Goal: Task Accomplishment & Management: Complete application form

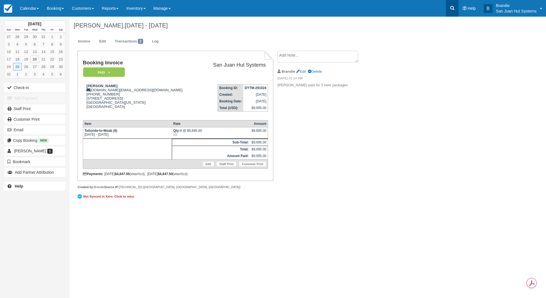
click at [451, 8] on icon at bounding box center [452, 8] width 6 height 6
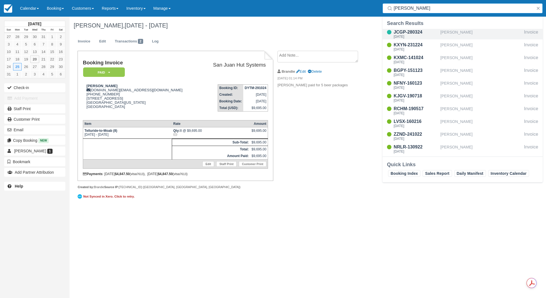
type input "Webb"
click at [413, 32] on div "JCGP-280324" at bounding box center [415, 32] width 44 height 7
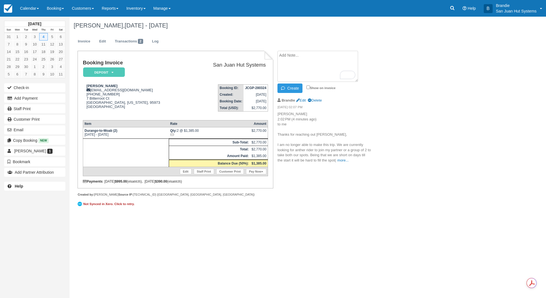
paste textarea "[PERSON_NAME] [DATE] 7:12 PM (14 hours ago) to me Hi [PERSON_NAME], I spoke wit…"
type textarea "[PERSON_NAME] [DATE] 7:12 PM (14 hours ago) to me Hi [PERSON_NAME], I spoke wit…"
click at [295, 89] on button "Create" at bounding box center [289, 88] width 25 height 9
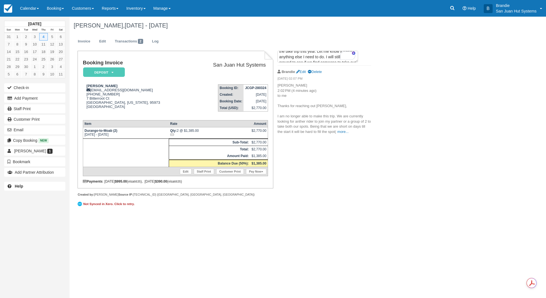
scroll to position [0, 0]
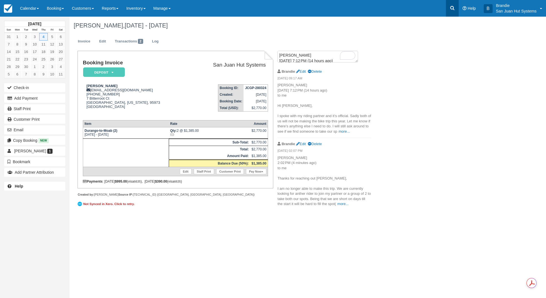
click at [457, 7] on link at bounding box center [452, 8] width 13 height 17
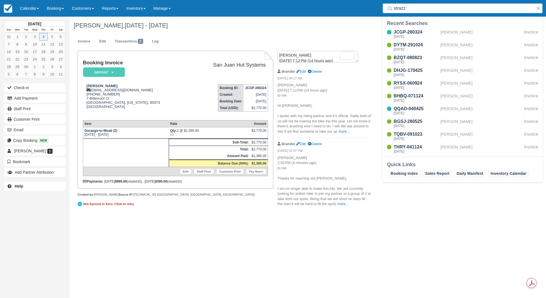
type input "strazza"
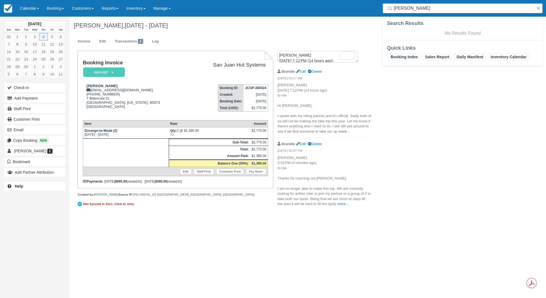
drag, startPoint x: 423, startPoint y: 9, endPoint x: 384, endPoint y: 4, distance: 39.1
click at [384, 4] on div "strazza" at bounding box center [462, 8] width 160 height 10
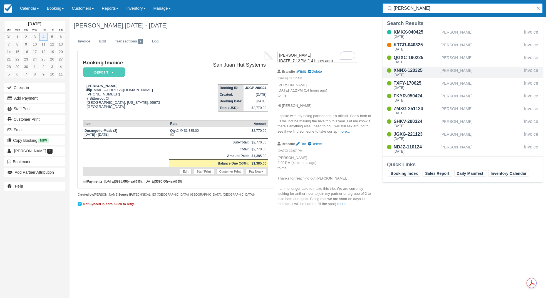
type input "Ross"
click at [406, 74] on div "Sat Sep 13 2025" at bounding box center [415, 74] width 44 height 3
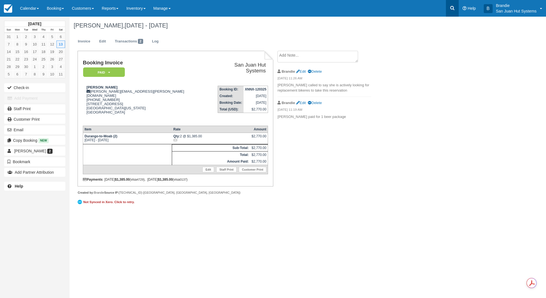
click at [451, 8] on icon at bounding box center [452, 8] width 6 height 6
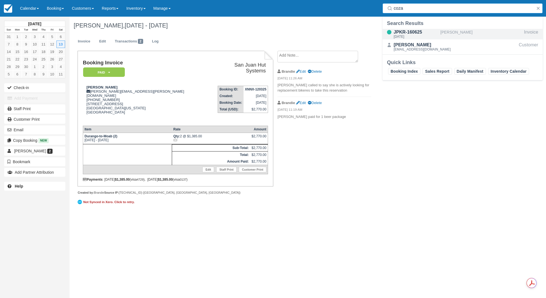
type input "coza"
click at [406, 33] on div "JPKR-160625" at bounding box center [415, 32] width 44 height 7
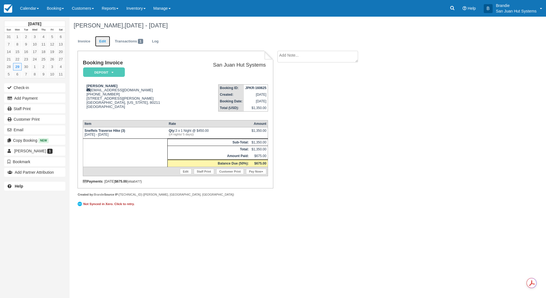
click at [99, 41] on link "Edit" at bounding box center [102, 41] width 15 height 11
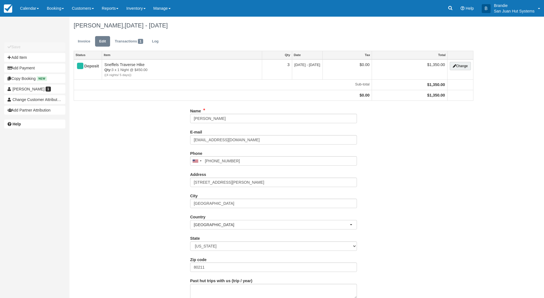
type input "[PHONE_NUMBER]"
click at [23, 59] on button "Add Item" at bounding box center [34, 57] width 61 height 9
type input "0.00"
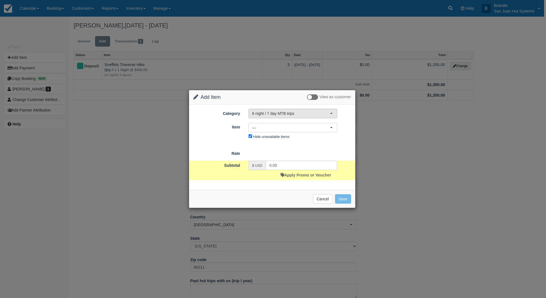
click at [266, 116] on span "6 night / 7 day MTB trips" at bounding box center [291, 114] width 78 height 6
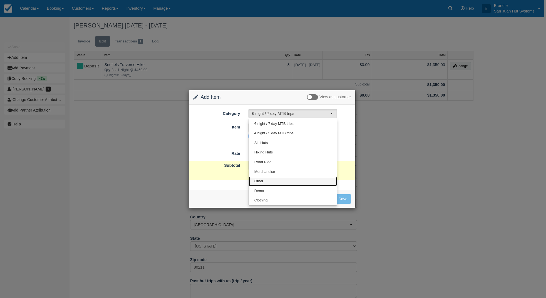
click at [263, 182] on span "Other" at bounding box center [258, 181] width 9 height 5
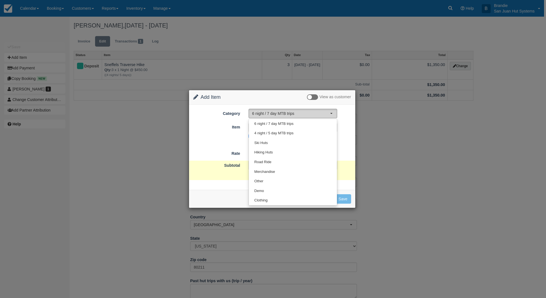
select select "15"
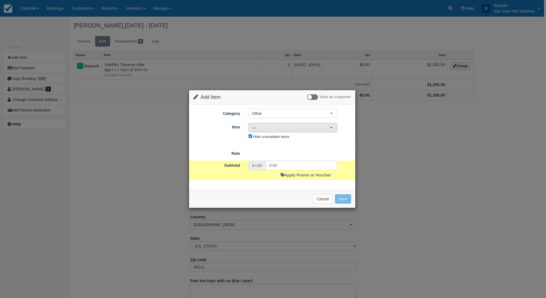
click at [264, 129] on span "—" at bounding box center [291, 128] width 78 height 6
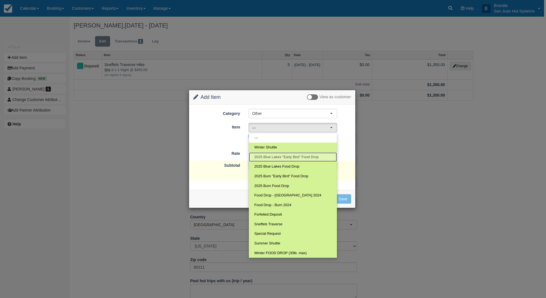
click at [278, 157] on span "2025 Blue Lakes "Early Bird" Food Drop" at bounding box center [286, 157] width 64 height 5
select select "118"
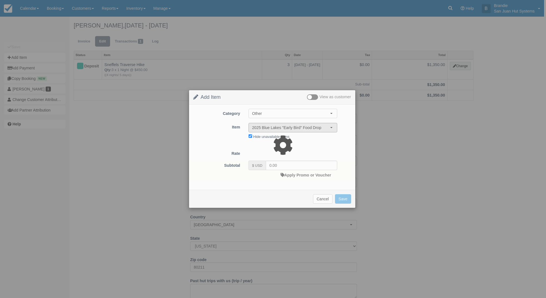
type input "199.00"
select select "07:00"
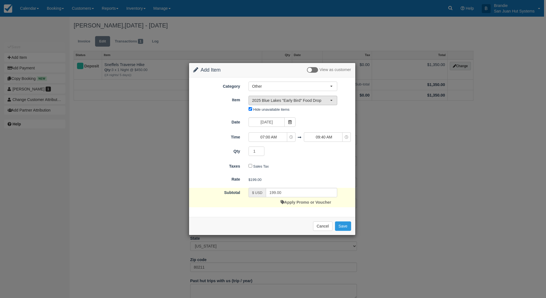
click at [304, 101] on span "2025 Blue Lakes "Early Bird" Food Drop" at bounding box center [291, 101] width 78 height 6
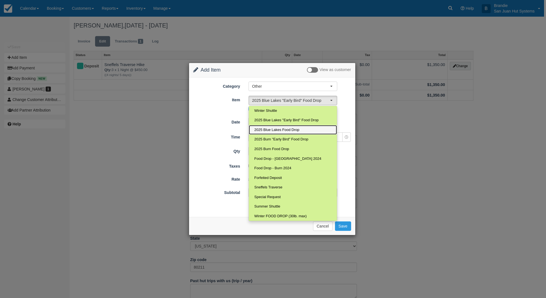
click at [275, 130] on span "2025 Blue Lakes Food Drop" at bounding box center [276, 130] width 45 height 5
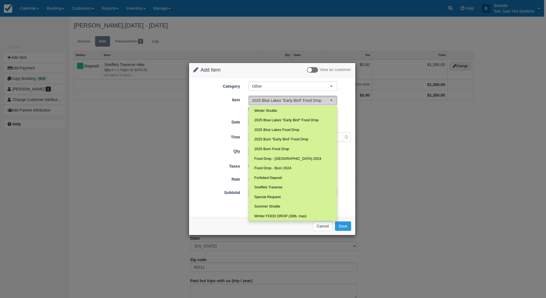
select select "120"
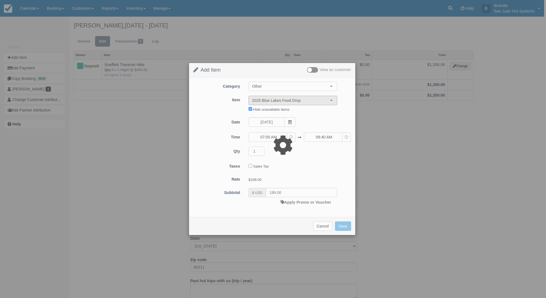
type input "250.00"
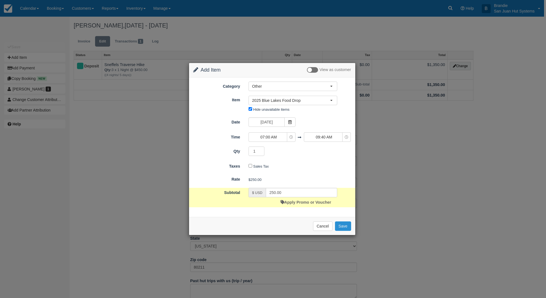
click at [342, 226] on button "Save" at bounding box center [343, 226] width 16 height 9
checkbox input "false"
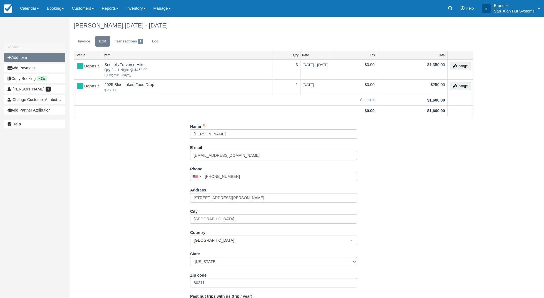
click at [23, 59] on button "Add Item" at bounding box center [34, 57] width 61 height 9
type input "0.00"
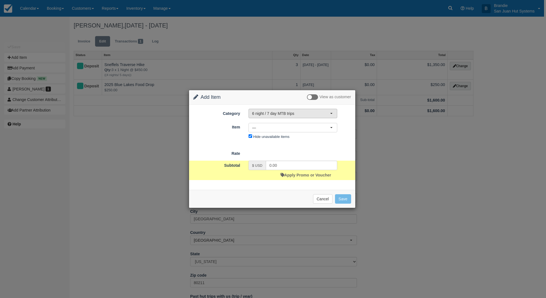
click at [266, 112] on span "6 night / 7 day MTB trips" at bounding box center [291, 114] width 78 height 6
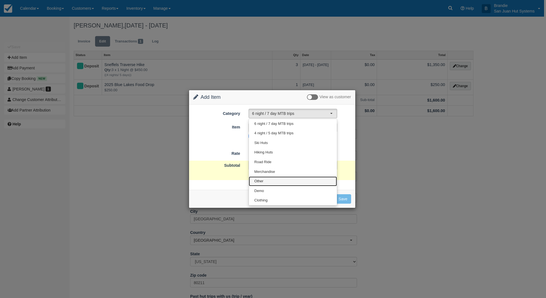
click at [264, 181] on link "Other" at bounding box center [293, 182] width 88 height 10
select select "15"
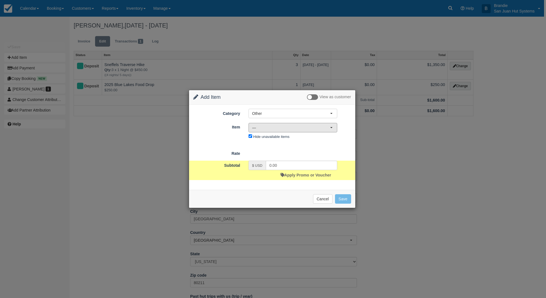
click at [262, 128] on span "—" at bounding box center [291, 128] width 78 height 6
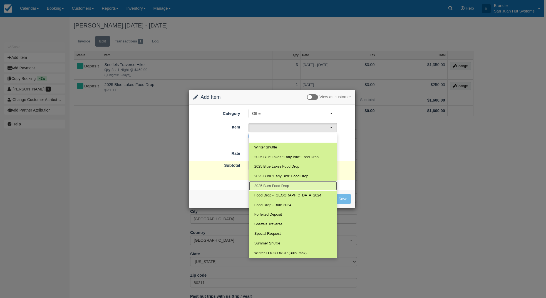
click at [269, 185] on span "2025 Burn Food Drop" at bounding box center [271, 186] width 35 height 5
select select "121"
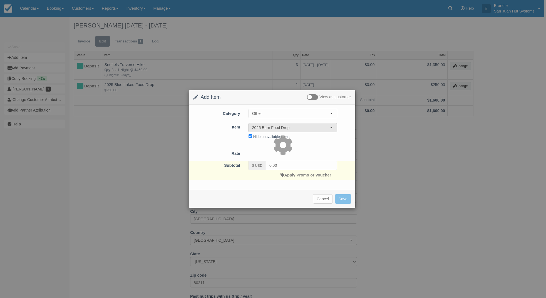
type input "250.00"
select select "07:00"
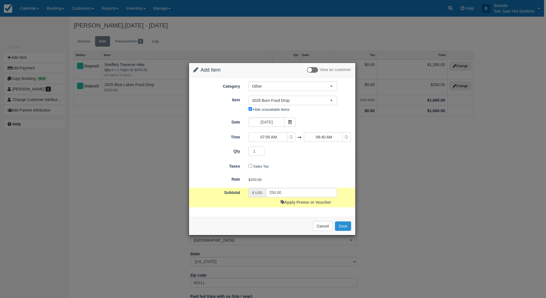
click at [346, 223] on button "Save" at bounding box center [343, 226] width 16 height 9
checkbox input "false"
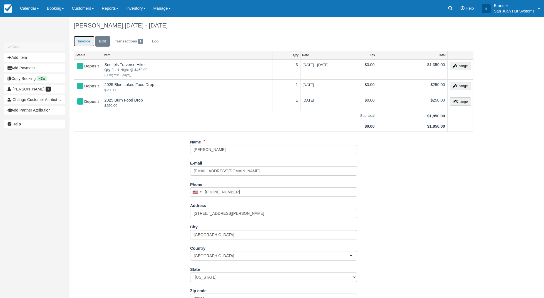
click at [80, 41] on link "Invoice" at bounding box center [84, 41] width 21 height 11
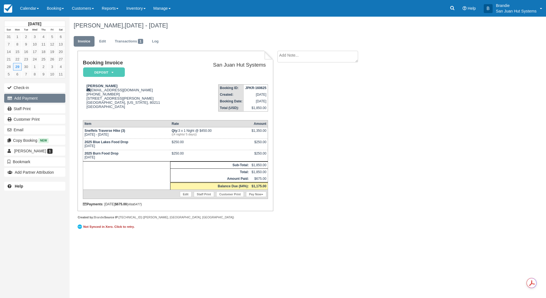
click at [29, 100] on button "Add Payment" at bounding box center [34, 98] width 61 height 9
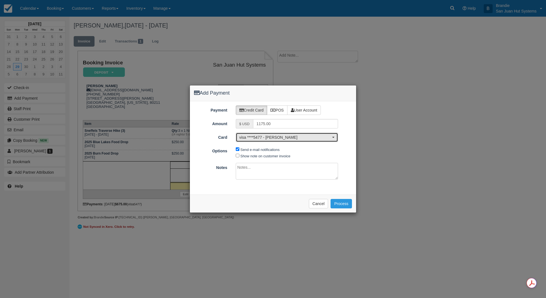
click at [272, 141] on button "visa ****5477 - Erin K Cozart" at bounding box center [287, 137] width 103 height 9
click at [265, 156] on link "[ New Card ]" at bounding box center [287, 156] width 102 height 9
select select "0"
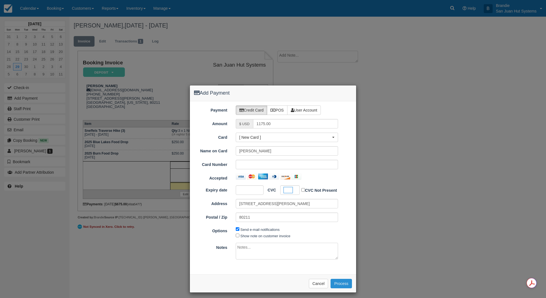
click at [338, 284] on button "Process" at bounding box center [340, 283] width 21 height 9
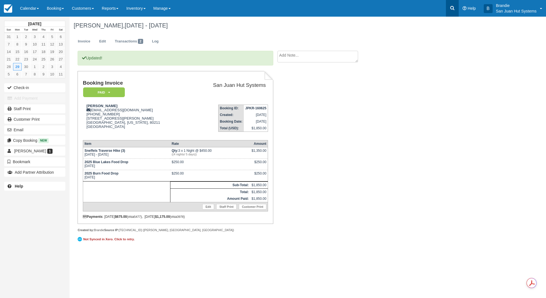
click at [456, 10] on link at bounding box center [452, 8] width 13 height 17
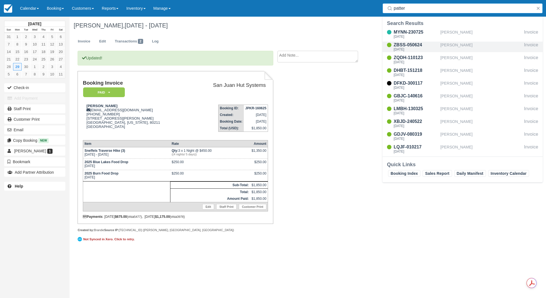
type input "patter"
click at [412, 46] on div "ZBSS-050624" at bounding box center [415, 45] width 44 height 7
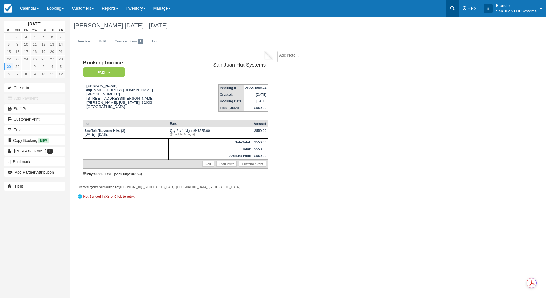
click at [455, 4] on link at bounding box center [452, 8] width 13 height 17
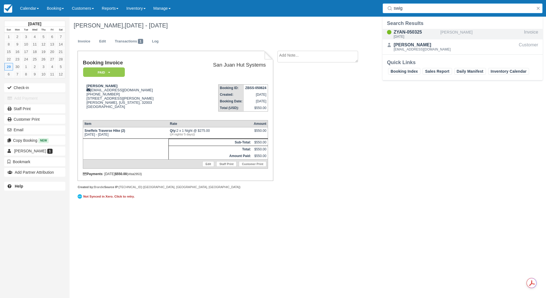
type input "swig"
click at [416, 31] on div "ZYAN-050325" at bounding box center [415, 32] width 44 height 7
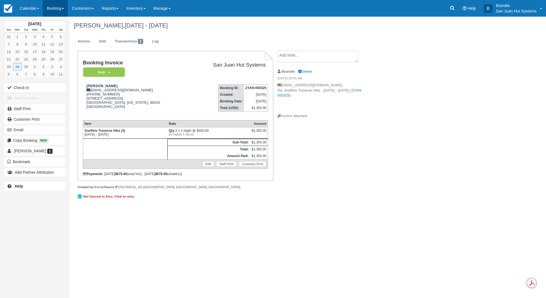
click at [60, 7] on link "Booking" at bounding box center [55, 8] width 25 height 17
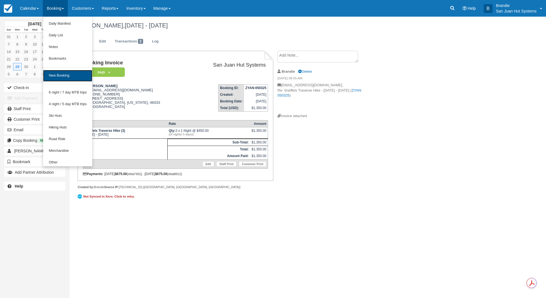
click at [63, 76] on link "New Booking" at bounding box center [67, 76] width 49 height 12
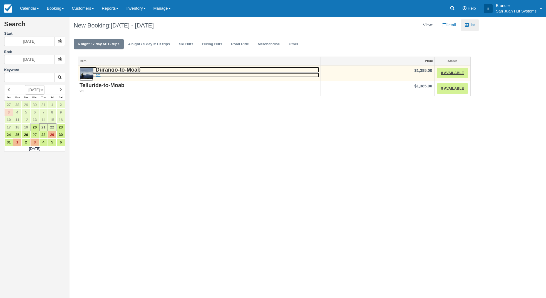
click at [122, 68] on strong "Durango-to-Moab" at bounding box center [118, 70] width 45 height 6
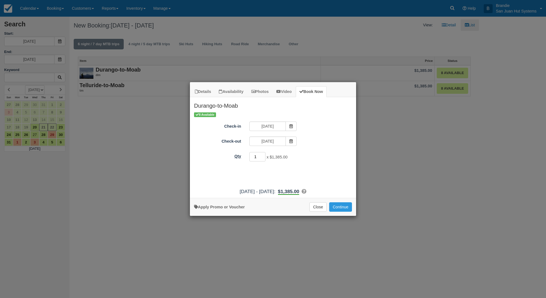
drag, startPoint x: 257, startPoint y: 157, endPoint x: 233, endPoint y: 155, distance: 24.0
click at [233, 155] on div "Qty 1 x $1,385.00 Required." at bounding box center [273, 157] width 166 height 11
type input "8"
click at [289, 126] on icon "Item Modal" at bounding box center [291, 126] width 4 height 4
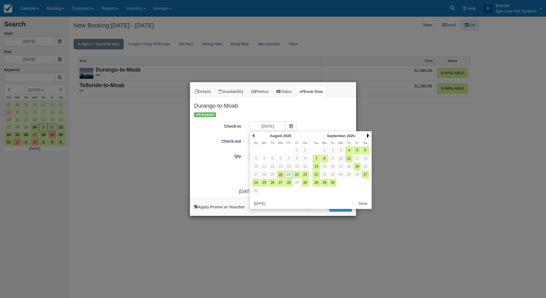
click at [369, 134] on link "Next" at bounding box center [368, 136] width 2 height 4
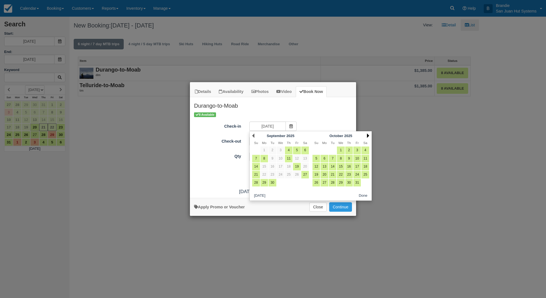
click at [368, 134] on link "Next" at bounding box center [368, 136] width 2 height 4
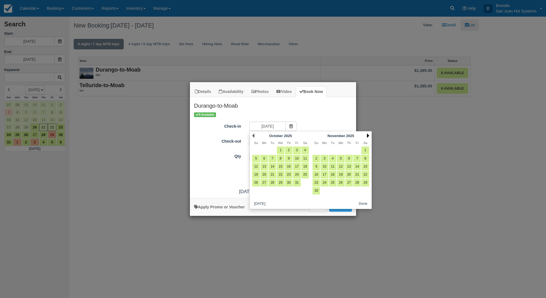
click at [368, 136] on link "Next" at bounding box center [368, 136] width 2 height 4
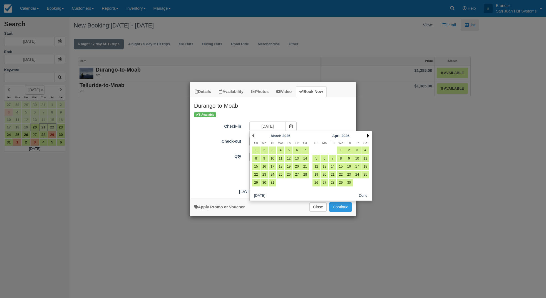
click at [368, 135] on link "Next" at bounding box center [368, 136] width 2 height 4
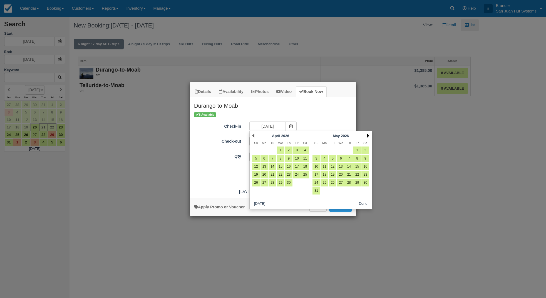
click at [368, 136] on link "Next" at bounding box center [368, 136] width 2 height 4
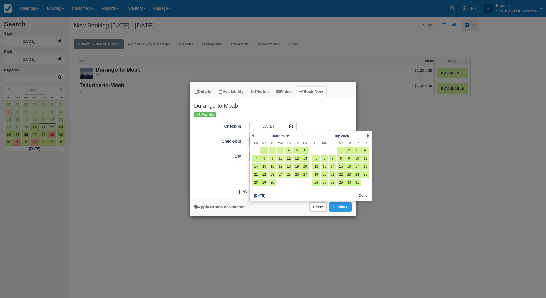
click at [368, 136] on link "Next" at bounding box center [368, 136] width 2 height 4
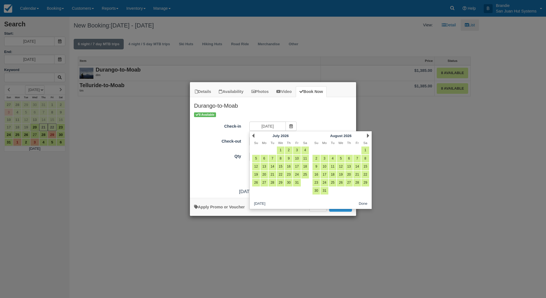
click at [368, 136] on link "Next" at bounding box center [368, 136] width 2 height 4
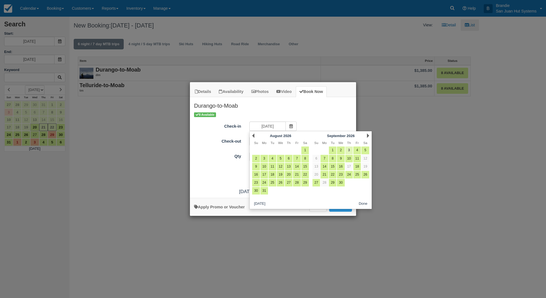
click at [351, 150] on link "3" at bounding box center [349, 151] width 8 height 8
type input "09/03/26"
type input "09/04/26"
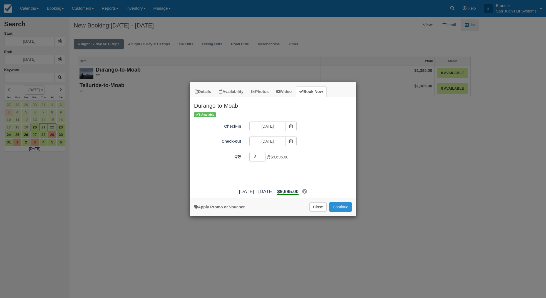
click at [345, 208] on button "Continue" at bounding box center [340, 207] width 23 height 9
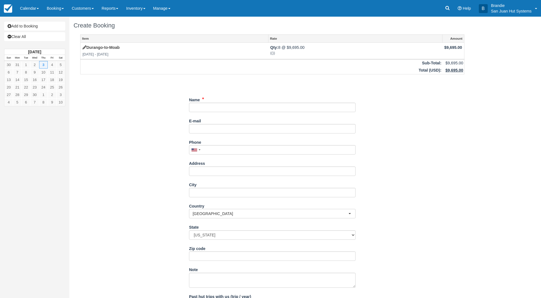
click at [203, 113] on div "Name" at bounding box center [272, 105] width 167 height 21
click at [203, 109] on input "Name" at bounding box center [272, 107] width 167 height 9
type input "[PERSON_NAME]"
type input "[EMAIL_ADDRESS][PERSON_NAME][DOMAIN_NAME]"
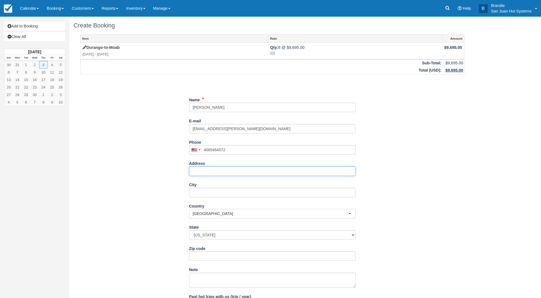
type input "(406) 546-4572"
click at [199, 172] on input "Address" at bounding box center [272, 171] width 167 height 9
type input "407 1/2 South I"
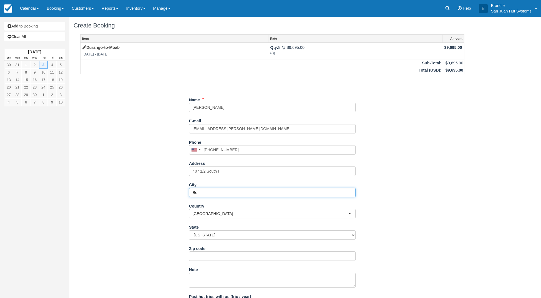
type input "B"
type input "l"
type input "Livingston"
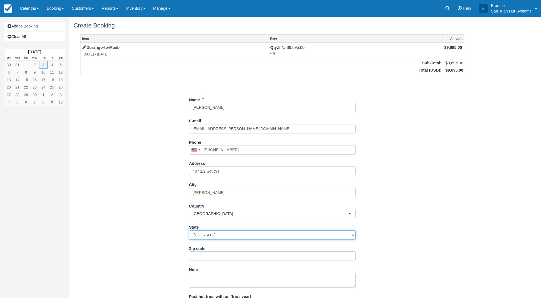
select select "MT"
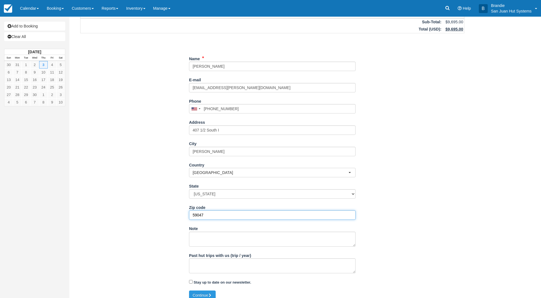
scroll to position [47, 0]
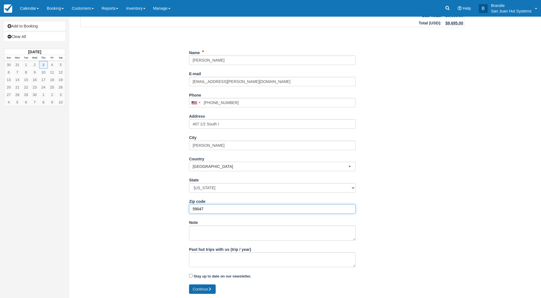
type input "59047"
click at [210, 290] on icon "submit" at bounding box center [210, 290] width 4 height 4
type input "+14065464572"
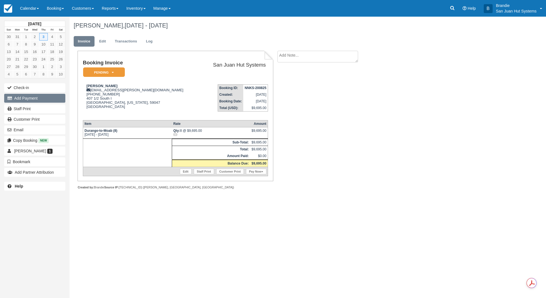
click at [34, 101] on button "Add Payment" at bounding box center [34, 98] width 61 height 9
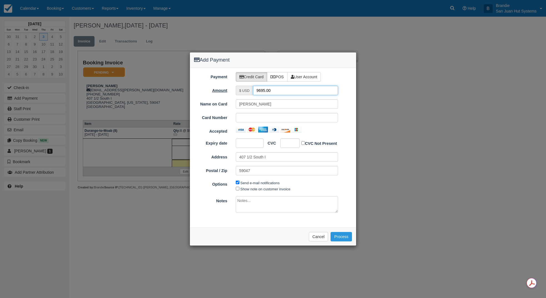
drag, startPoint x: 273, startPoint y: 92, endPoint x: 218, endPoint y: 91, distance: 55.0
click at [218, 91] on div "Amount $ USD 9695.00" at bounding box center [273, 90] width 166 height 9
type input "4847.50"
click at [132, 225] on div "Add Payment Payment Credit Card POS User Account Amount $ USD 4847.50 Name on C…" at bounding box center [273, 149] width 546 height 298
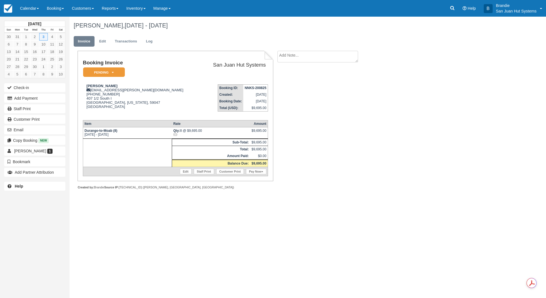
click at [204, 221] on div "[DATE] Sun Mon Tue Wed Thu Fri Sat 30 31 1 2 3 4 5 6 7 8 9 10 11 12 13 14 15 16…" at bounding box center [273, 158] width 546 height 282
click at [33, 102] on button "Add Payment" at bounding box center [34, 98] width 61 height 9
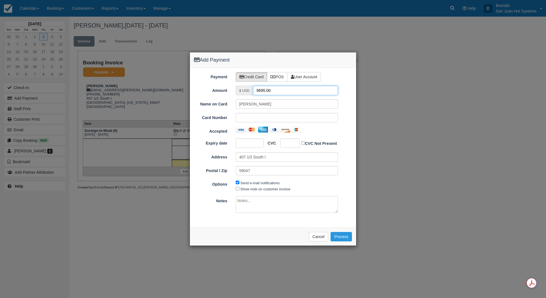
drag, startPoint x: 292, startPoint y: 92, endPoint x: 243, endPoint y: 93, distance: 49.2
click at [243, 93] on div "$ USD 9695.00" at bounding box center [287, 90] width 103 height 9
type input "4847.50"
click at [340, 236] on button "Process" at bounding box center [340, 236] width 21 height 9
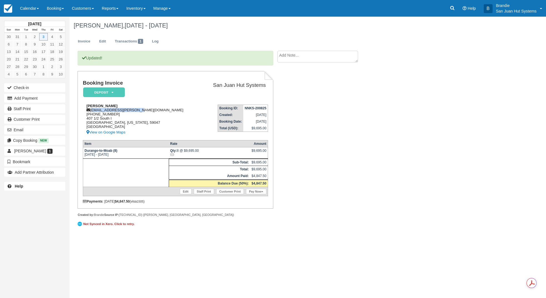
drag, startPoint x: 91, startPoint y: 110, endPoint x: 154, endPoint y: 111, distance: 62.8
click at [154, 111] on div "Tessa Moeckel tessa.moeckel@gmail.com 1 (406) 546-4572 407 1/2 South I Livingst…" at bounding box center [142, 120] width 118 height 32
copy div "tessa.moeckel@gmail.com"
click at [29, 110] on link "Staff Print" at bounding box center [34, 108] width 61 height 9
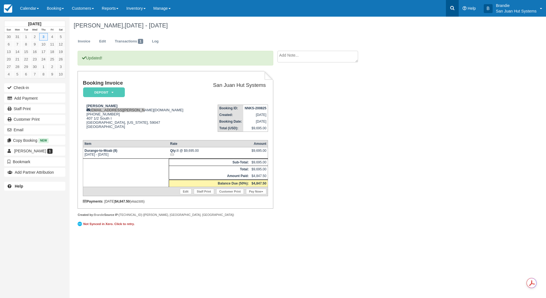
click at [452, 6] on icon at bounding box center [452, 8] width 6 height 6
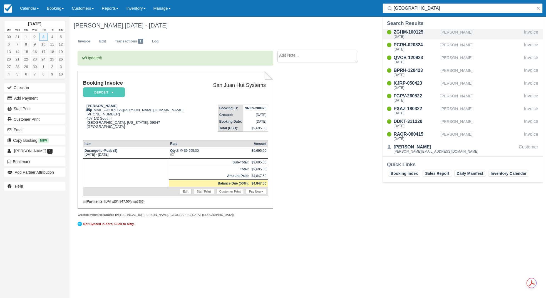
type input "Richmond"
click at [415, 34] on div "ZGHM-100125" at bounding box center [415, 32] width 44 height 7
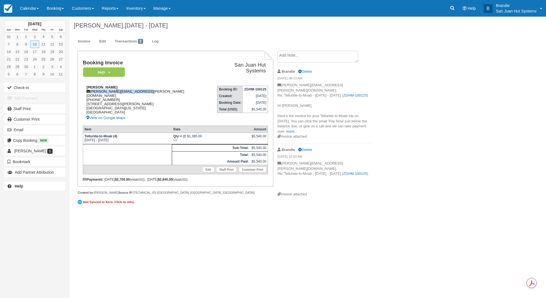
drag, startPoint x: 92, startPoint y: 91, endPoint x: 150, endPoint y: 91, distance: 58.1
click at [150, 91] on div "[PERSON_NAME] [PERSON_NAME][EMAIL_ADDRESS][PERSON_NAME][DOMAIN_NAME] [PHONE_NUM…" at bounding box center [147, 103] width 128 height 36
copy div "[PERSON_NAME][EMAIL_ADDRESS][PERSON_NAME][DOMAIN_NAME]"
click at [451, 8] on icon at bounding box center [452, 8] width 6 height 6
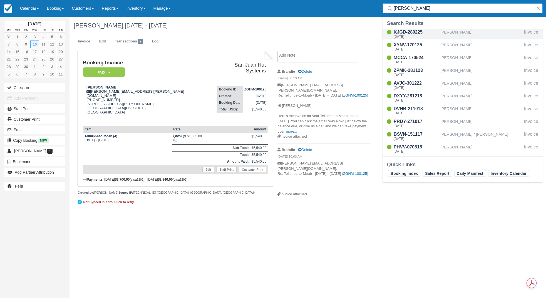
type input "moore"
click at [417, 34] on div "KJGD-280225" at bounding box center [415, 32] width 44 height 7
